Goal: Find specific page/section: Find specific page/section

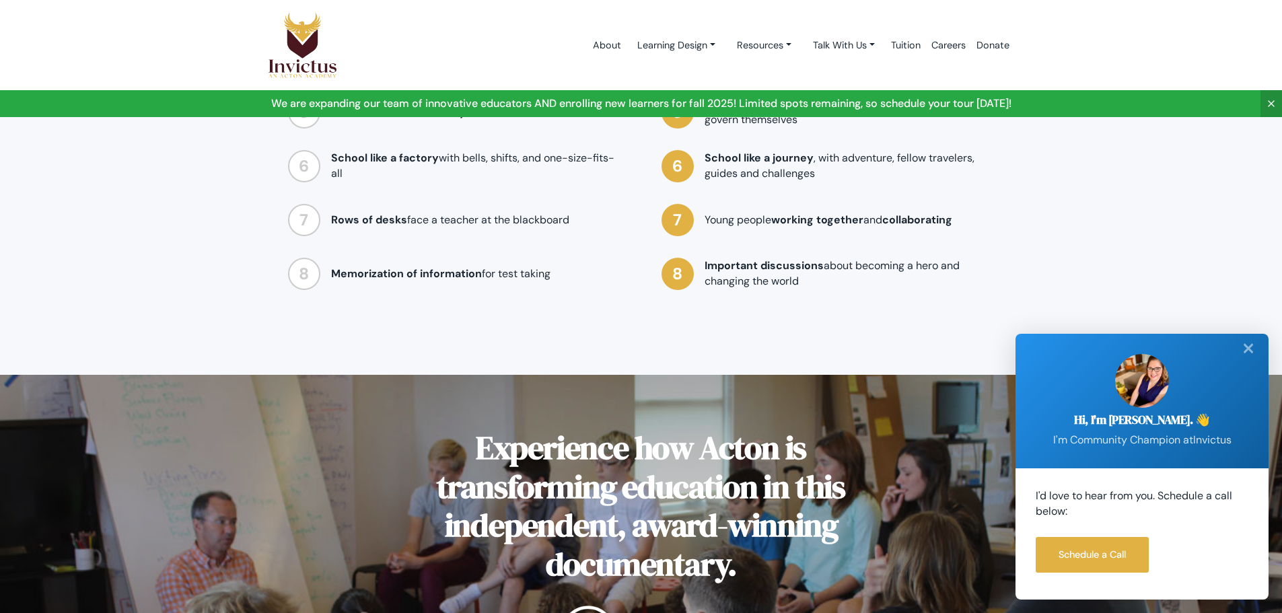
scroll to position [1414, 0]
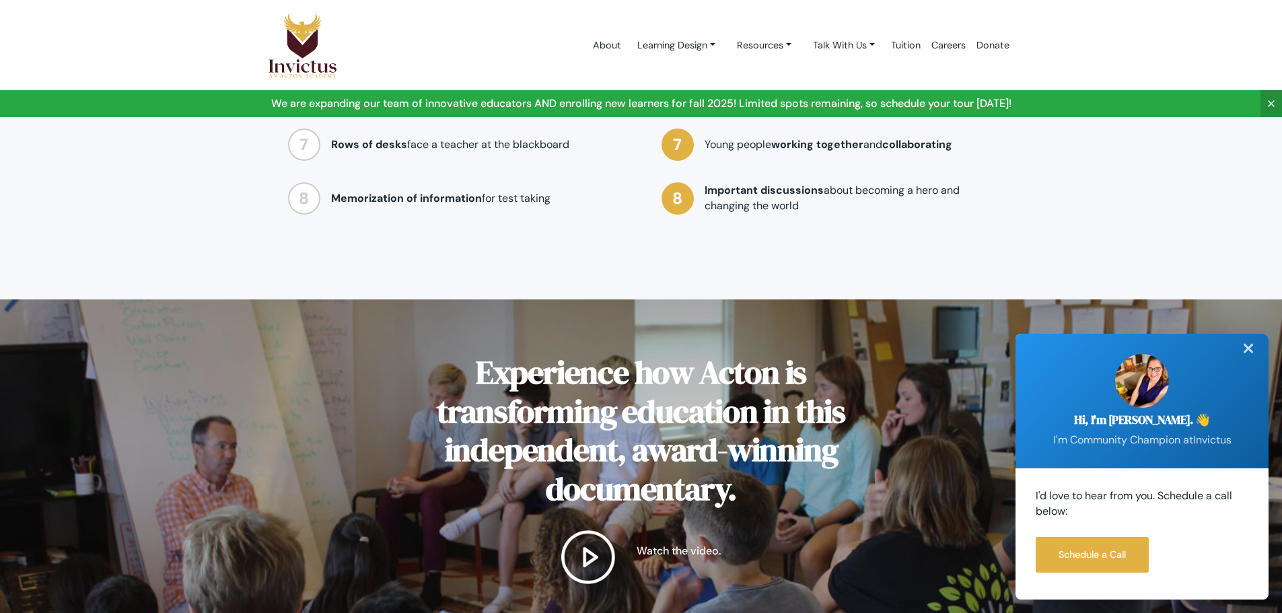
click at [1248, 351] on div "✕" at bounding box center [1248, 349] width 27 height 30
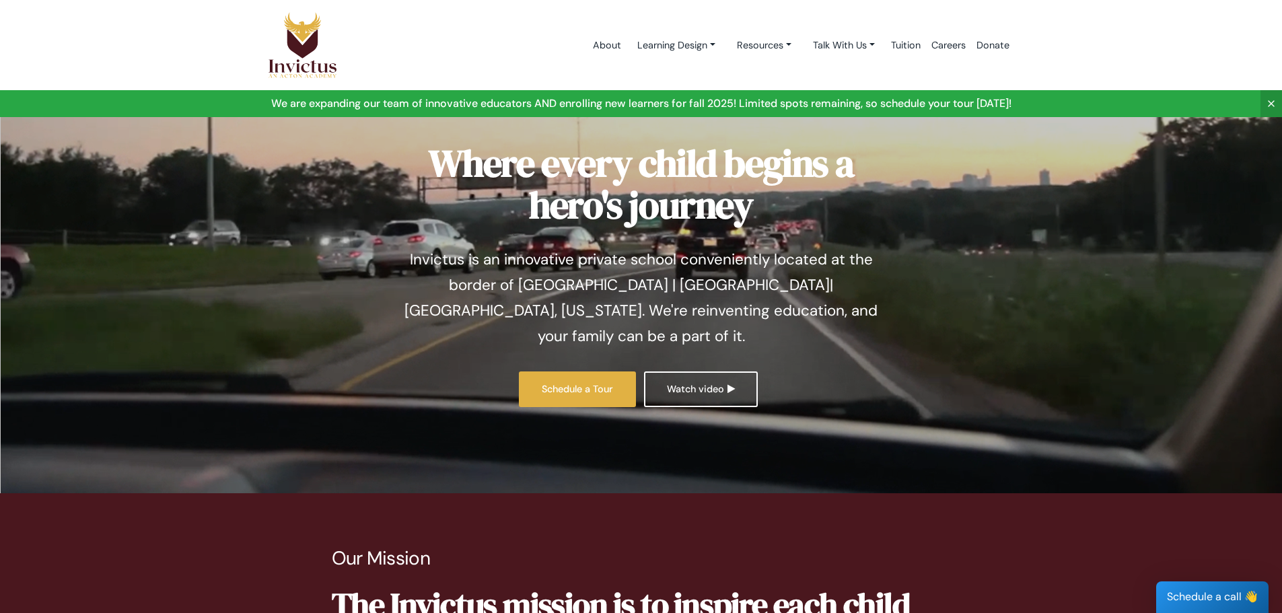
scroll to position [0, 0]
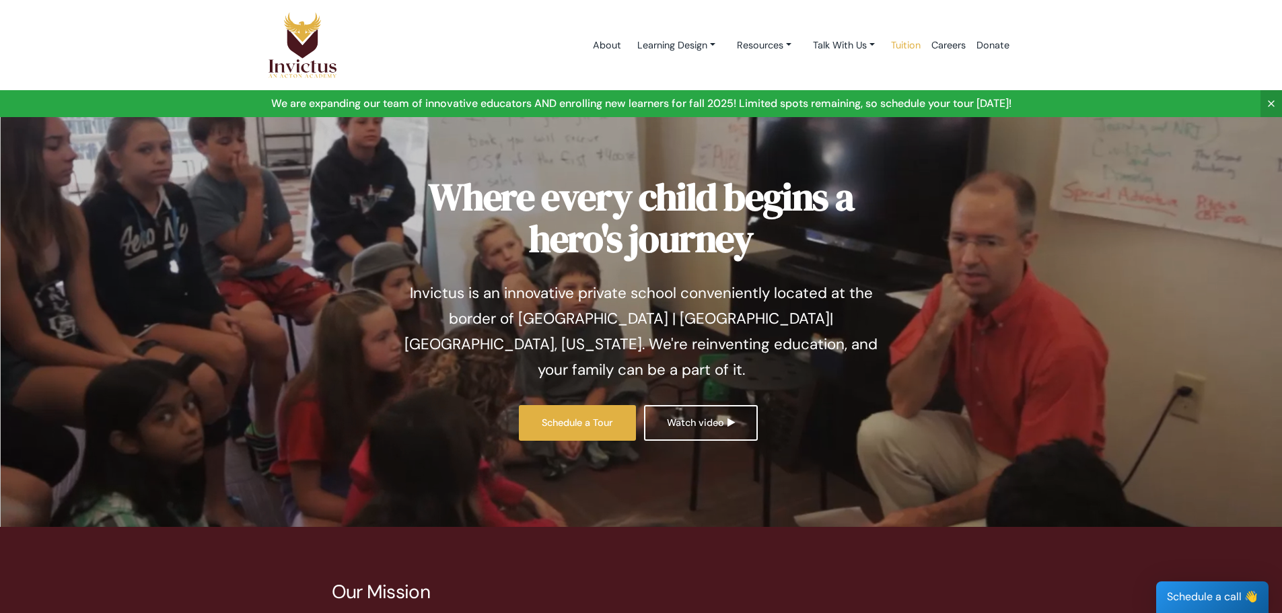
click at [900, 44] on link "Tuition" at bounding box center [906, 45] width 40 height 57
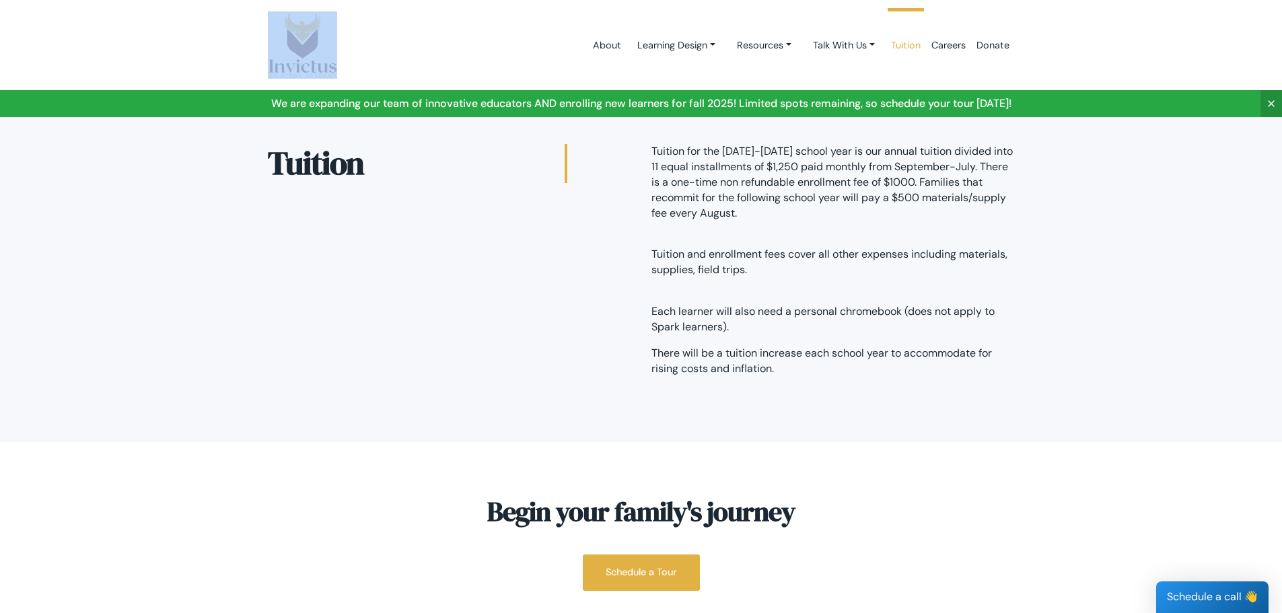
drag, startPoint x: 77, startPoint y: 16, endPoint x: 546, endPoint y: 15, distance: 468.5
click at [546, 15] on nav "About Learning Design Learning Design Studios Day in the life Resources Get Ins…" at bounding box center [641, 45] width 1282 height 90
click at [949, 46] on link "Careers" at bounding box center [948, 45] width 45 height 57
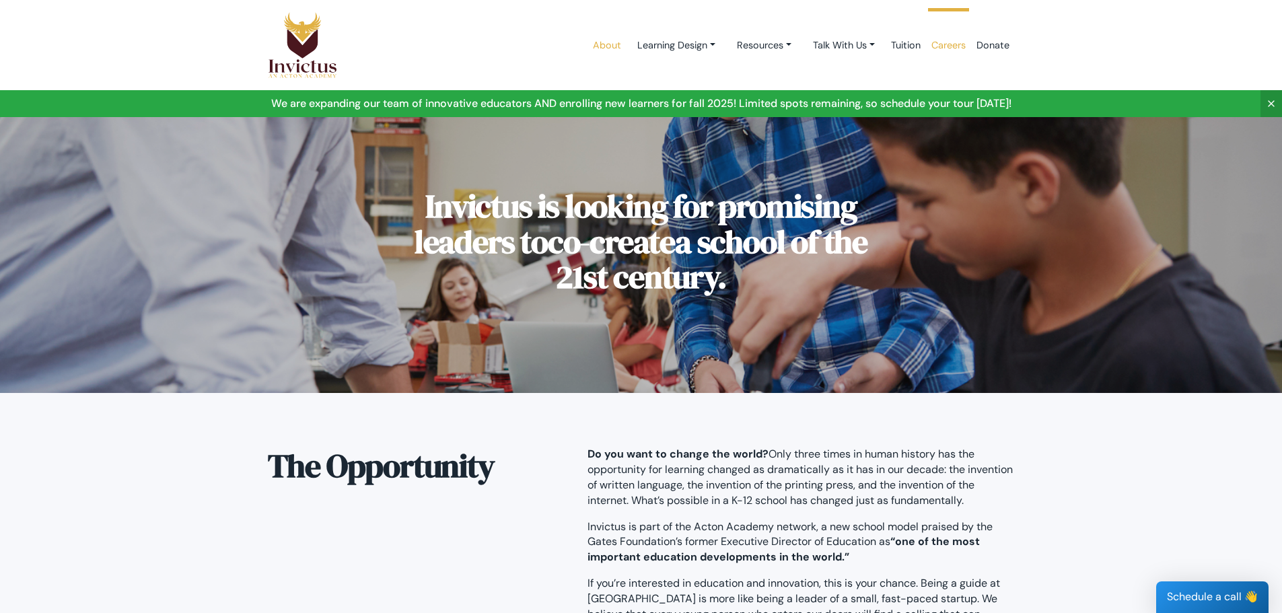
click at [592, 46] on link "About" at bounding box center [607, 45] width 39 height 57
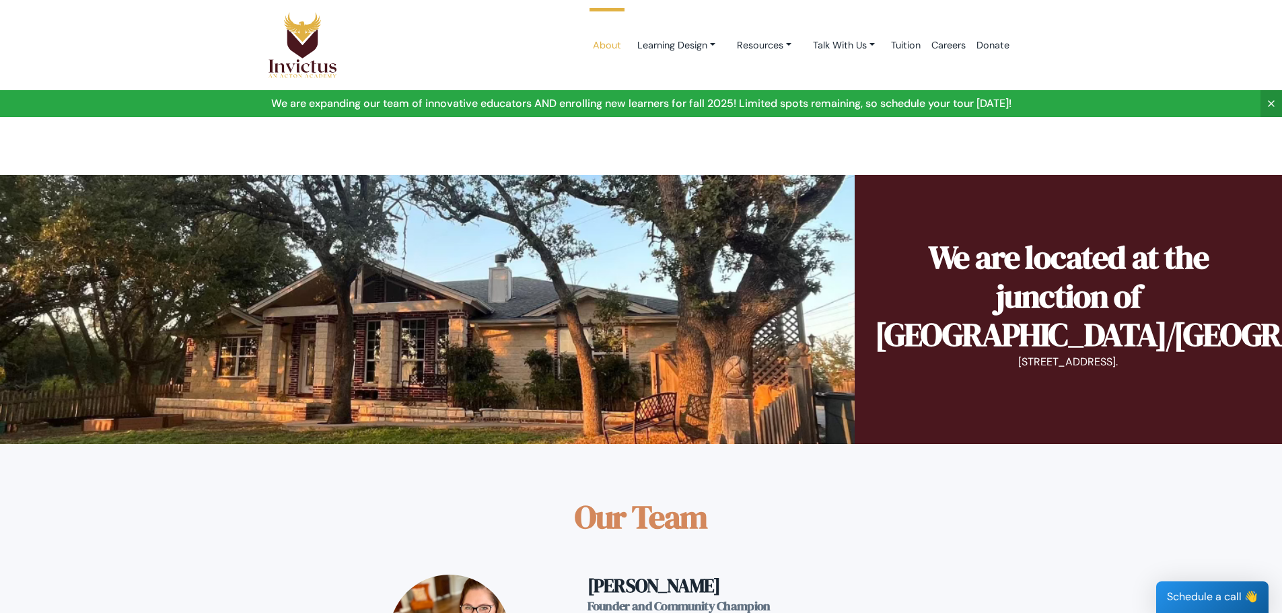
scroll to position [714, 0]
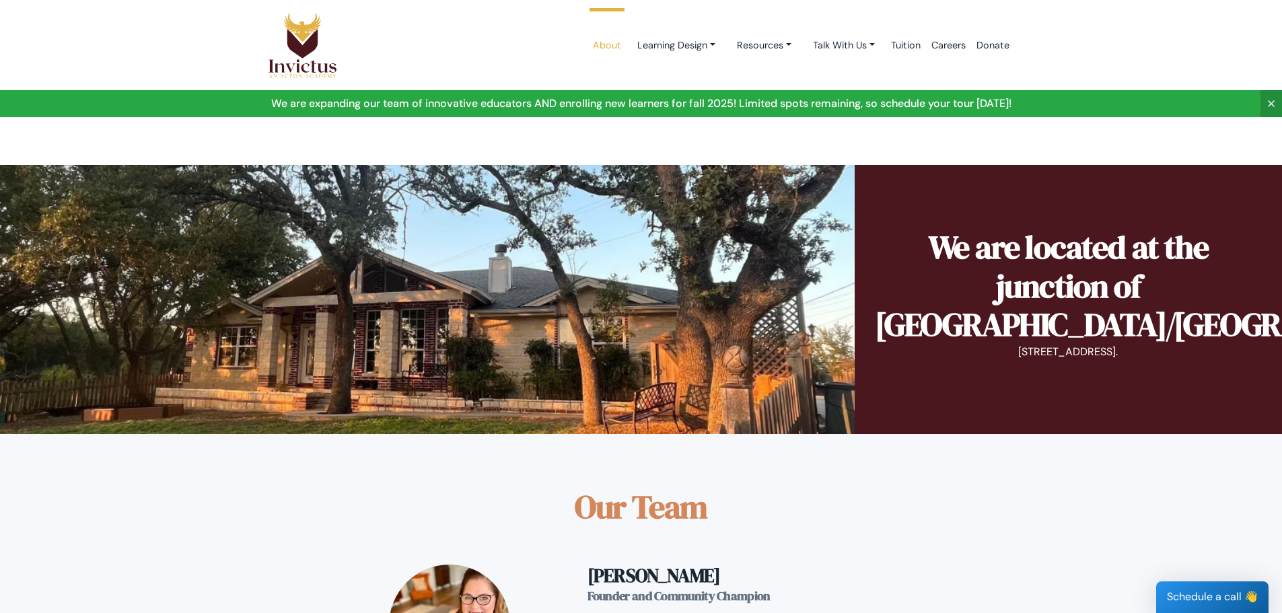
drag, startPoint x: 960, startPoint y: 353, endPoint x: 1209, endPoint y: 354, distance: 249.1
click at [1209, 354] on p "10000 West State Hwy 29, Georgetown." at bounding box center [1068, 352] width 387 height 15
copy p "10000 West State Hwy 29, Georgetown."
